Goal: Navigation & Orientation: Find specific page/section

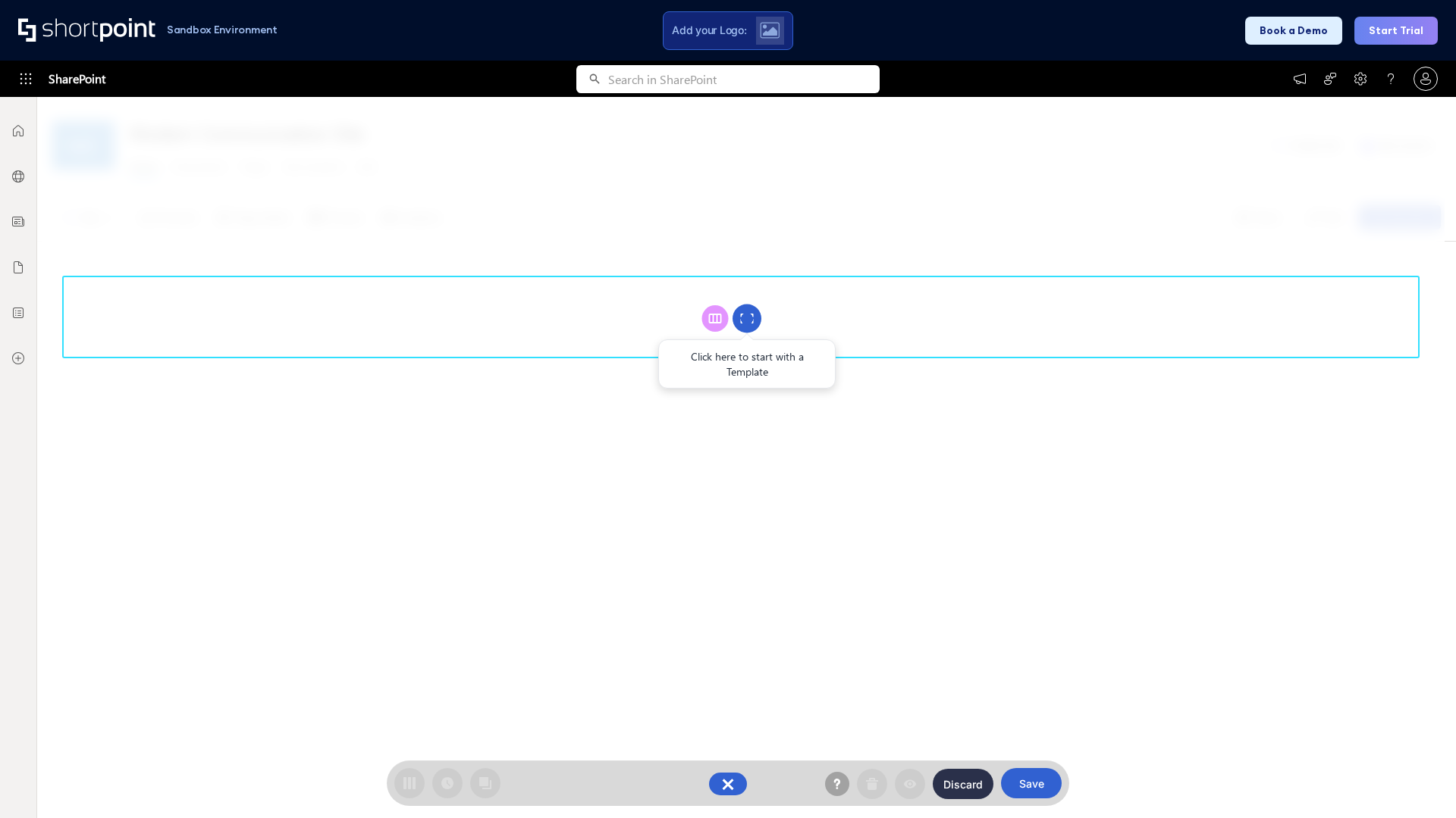
click at [747, 318] on circle at bounding box center [747, 319] width 29 height 29
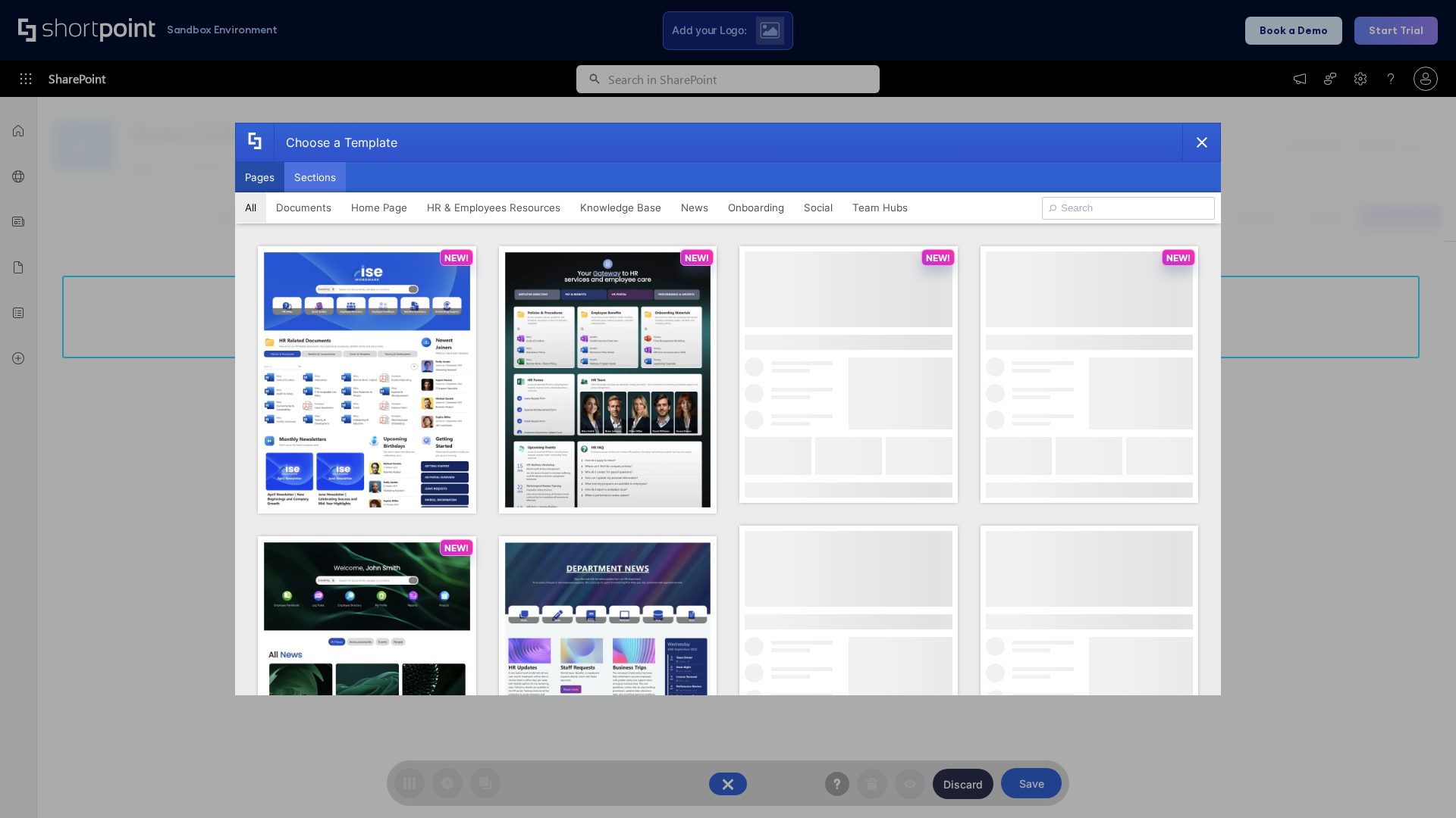
click at [314, 178] on button "Sections" at bounding box center [315, 178] width 61 height 31
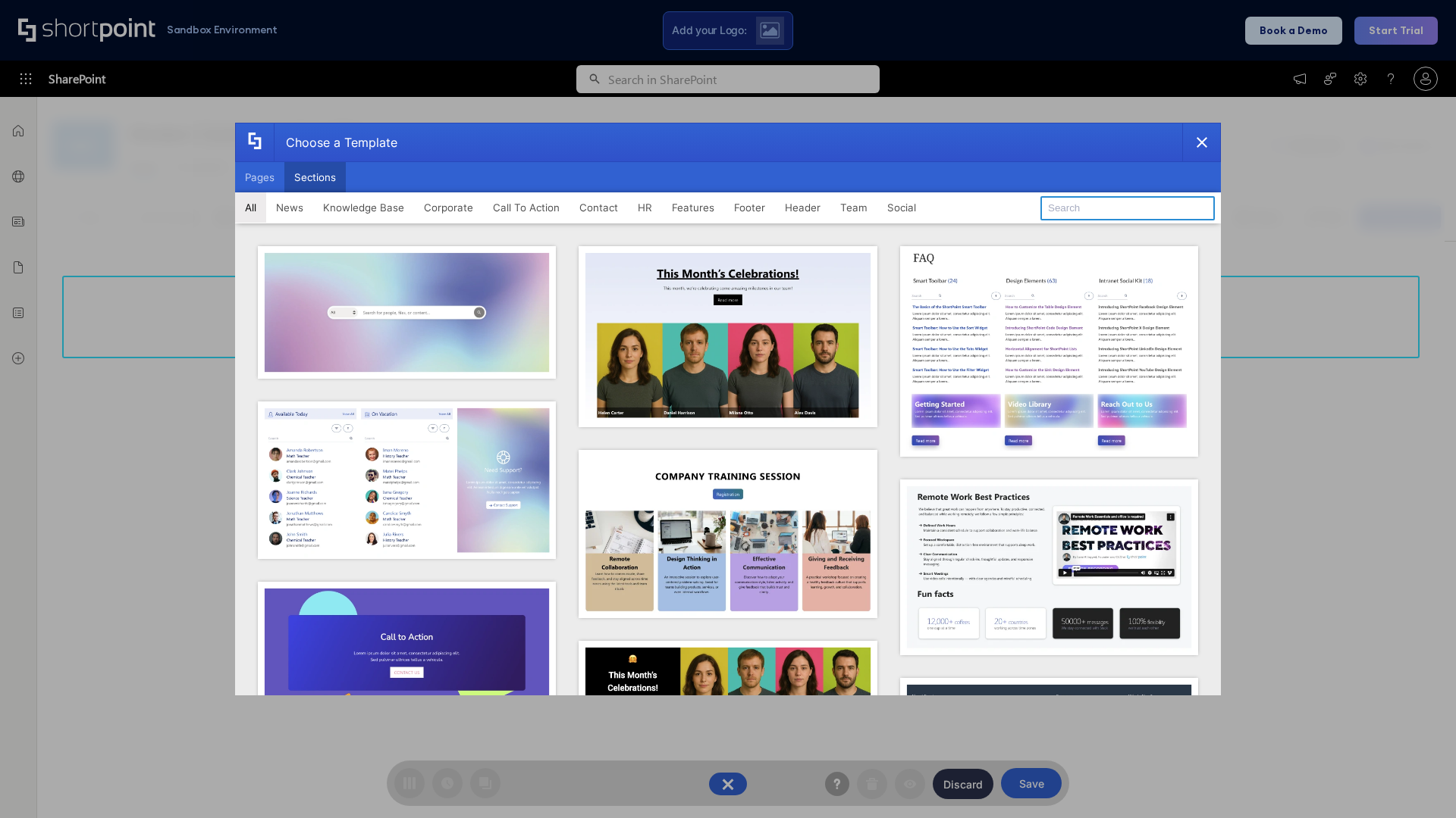
type input "Meet The Team"
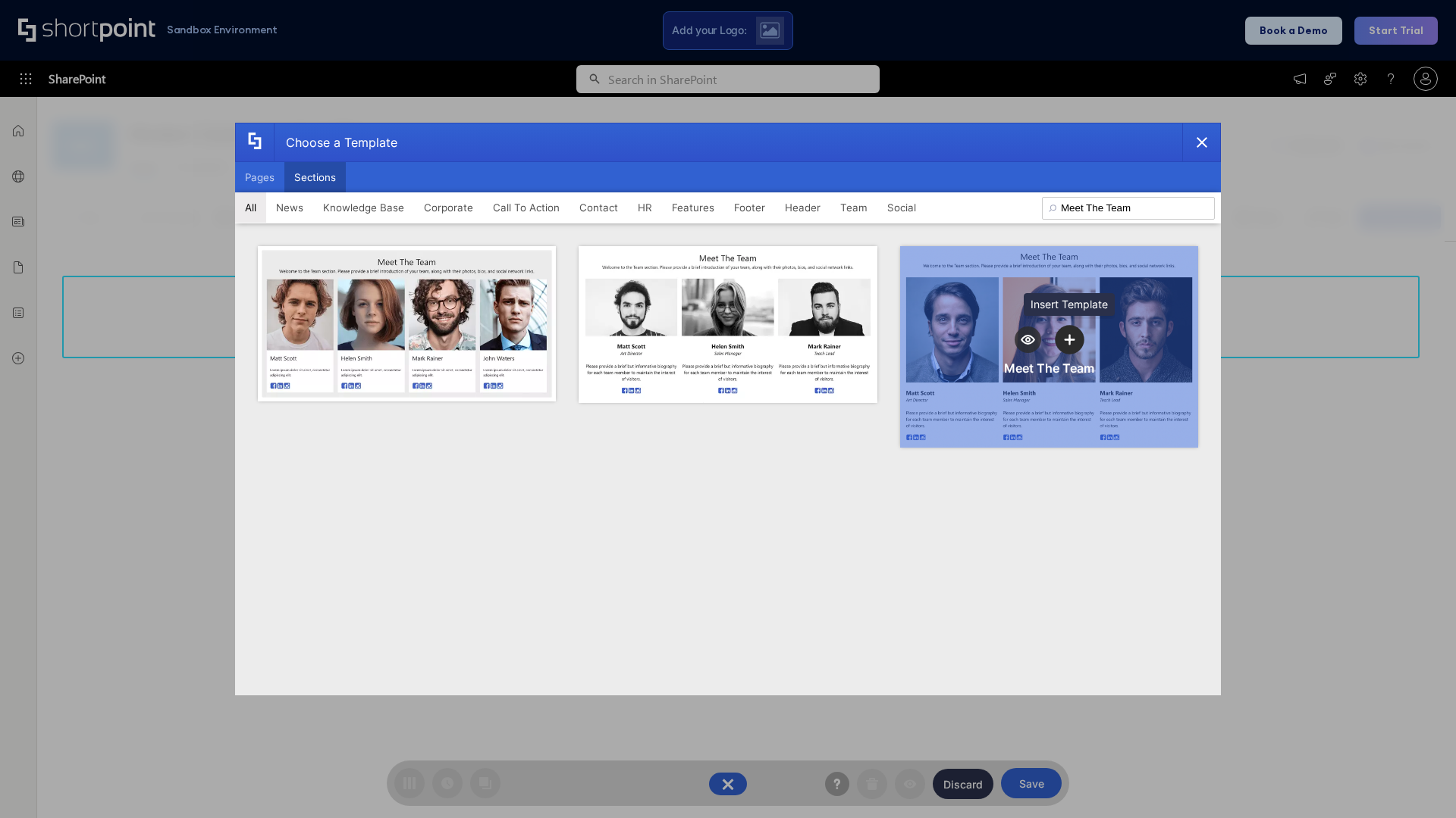
click at [1069, 339] on icon "template selector" at bounding box center [1069, 339] width 11 height 10
